Goal: Information Seeking & Learning: Learn about a topic

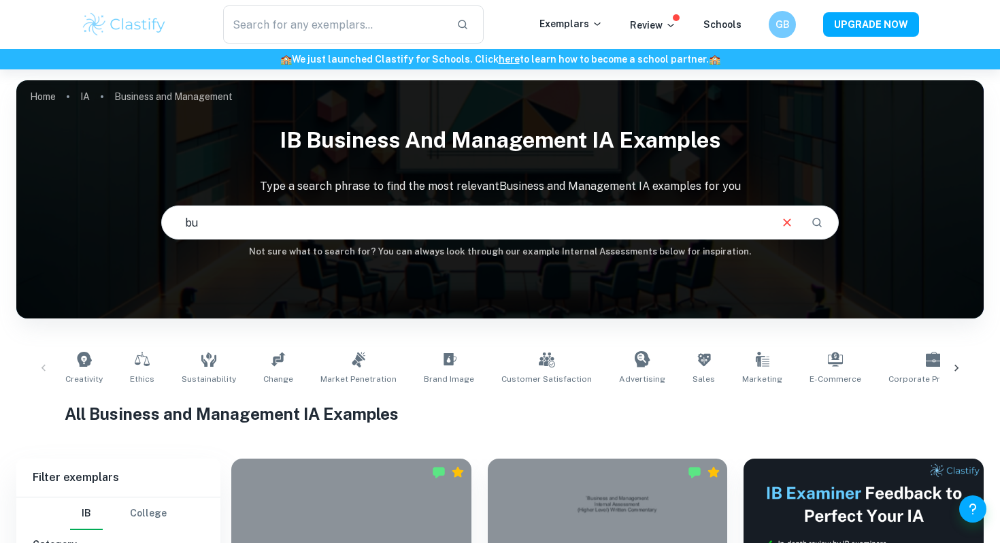
type input "b"
type input "business IA 7 example"
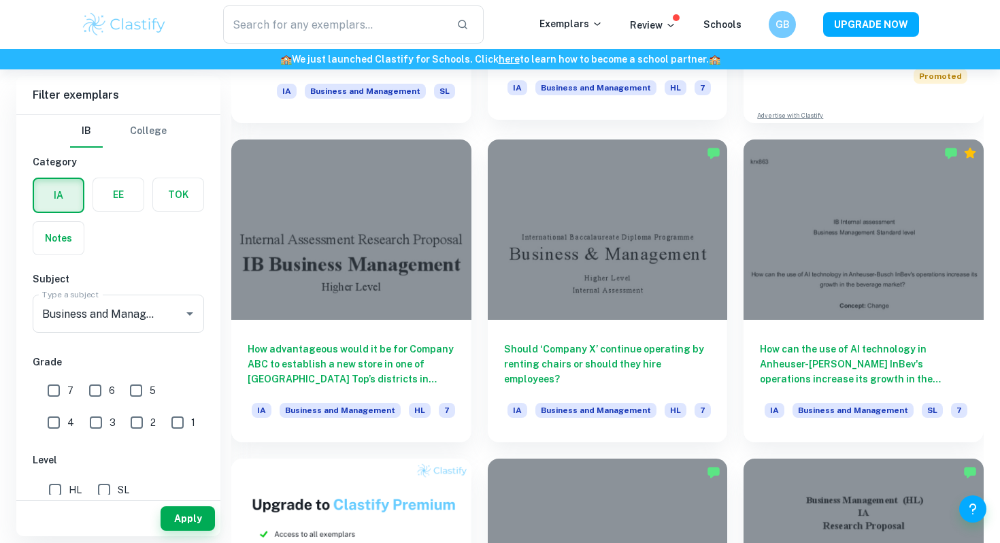
scroll to position [635, 0]
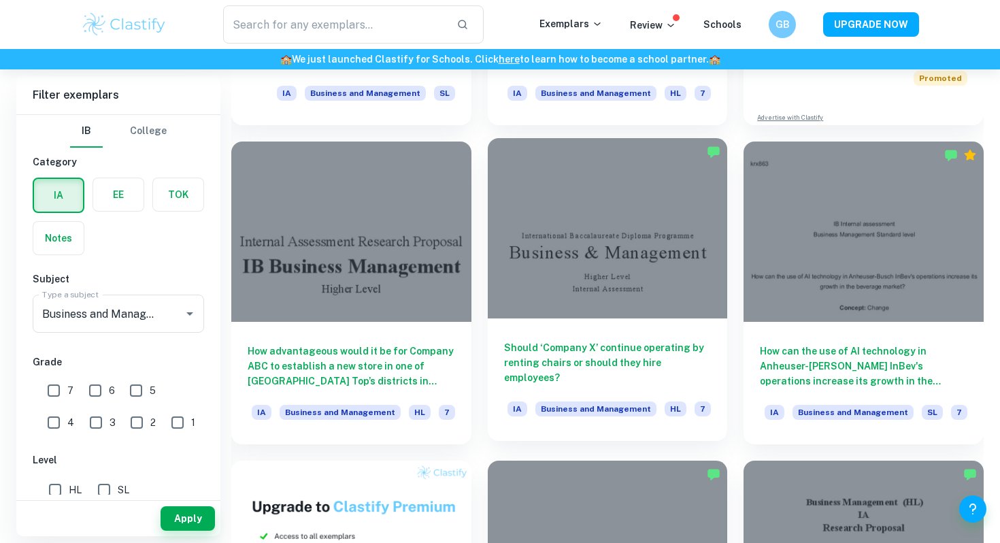
click at [564, 297] on div at bounding box center [608, 228] width 240 height 180
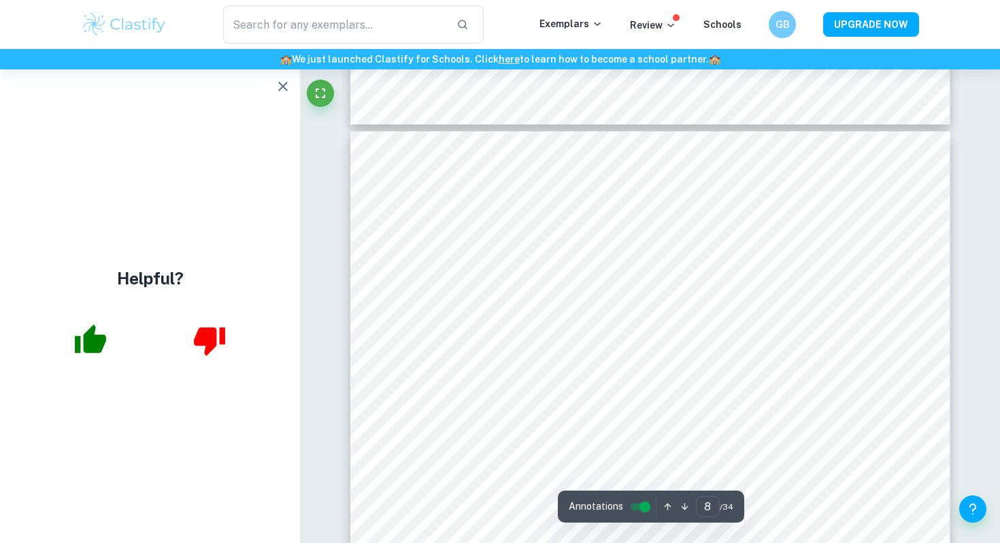
scroll to position [6142, 0]
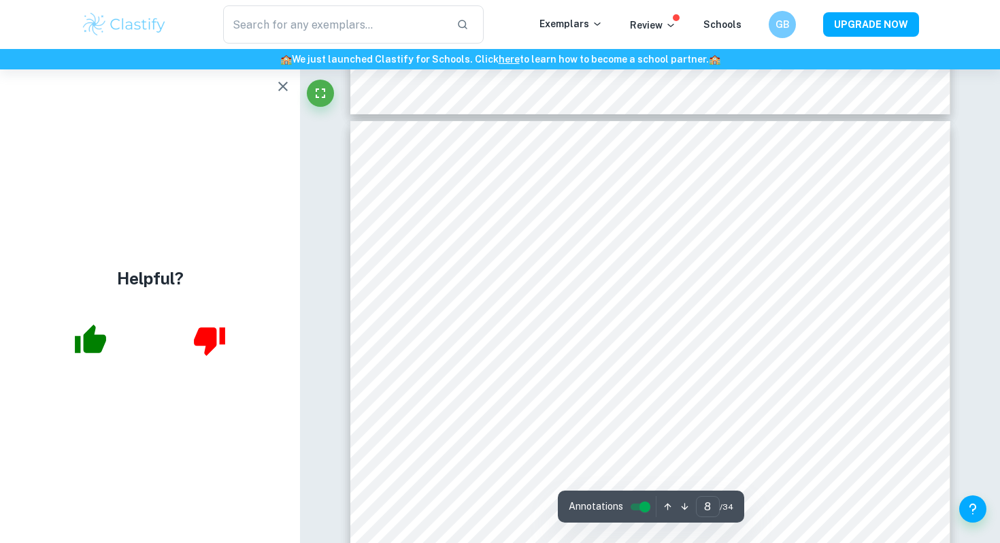
click at [291, 85] on button "button" at bounding box center [282, 86] width 27 height 27
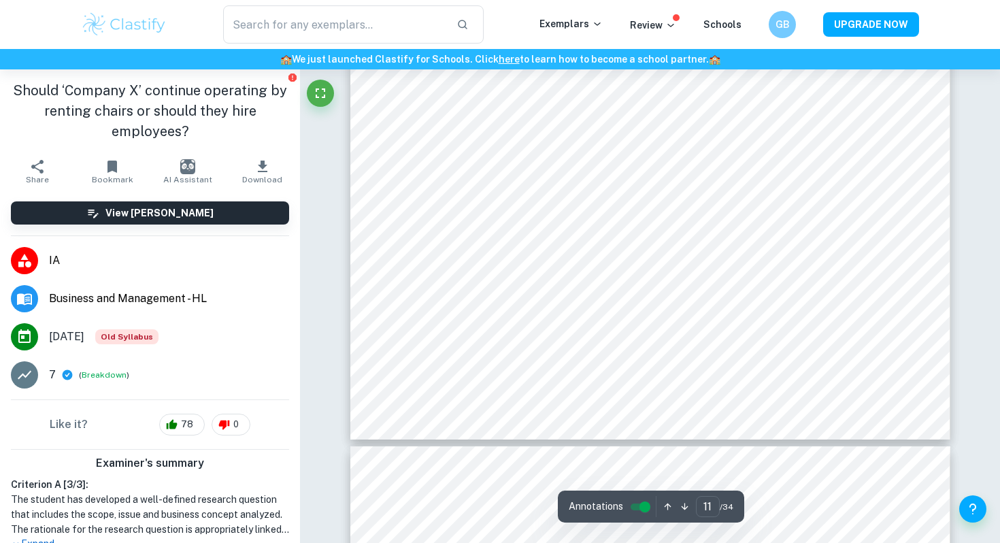
scroll to position [9340, 0]
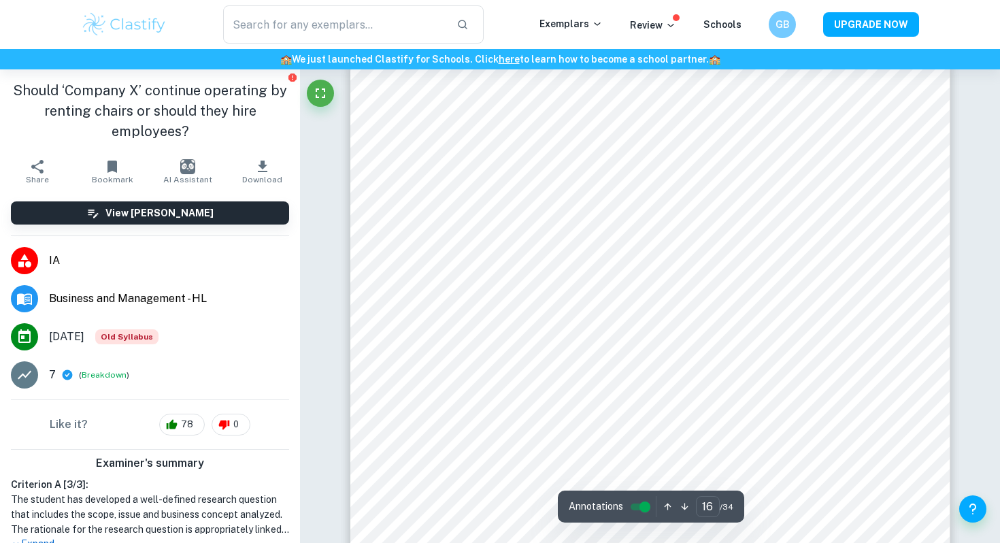
scroll to position [13337, 0]
type input "17"
